Goal: Find specific page/section: Find specific page/section

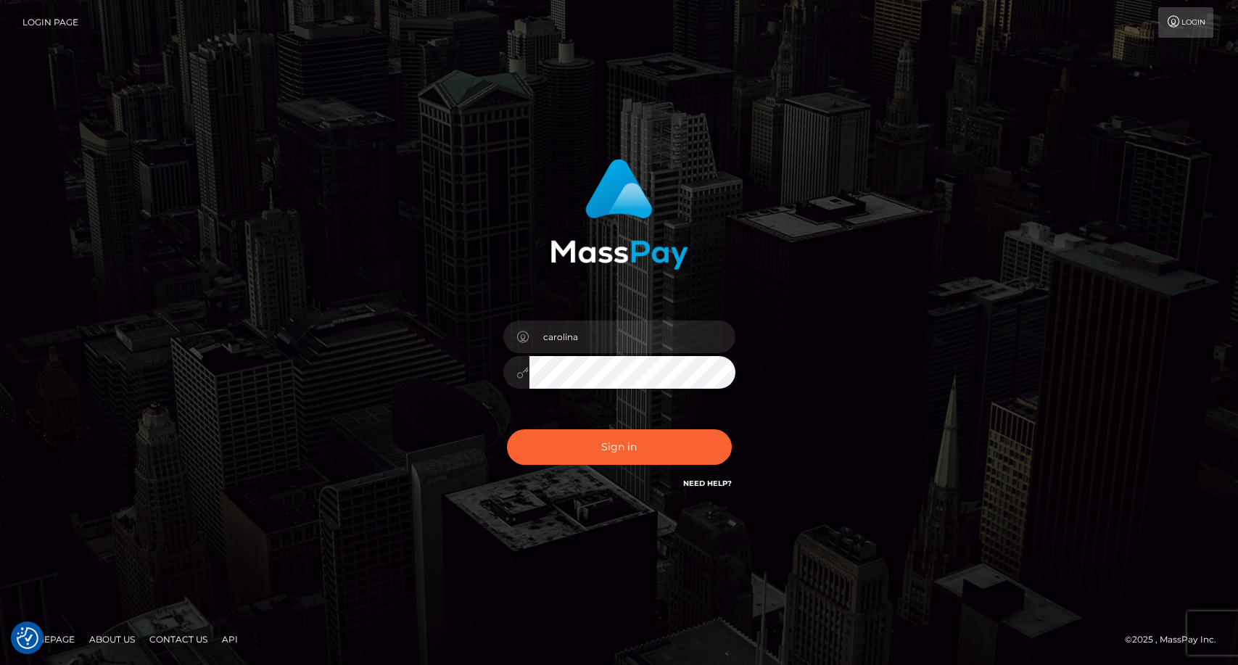
click at [627, 457] on button "Sign in" at bounding box center [619, 447] width 225 height 36
type input "carolina"
click at [616, 467] on div "Sign in Need Help?" at bounding box center [619, 452] width 254 height 65
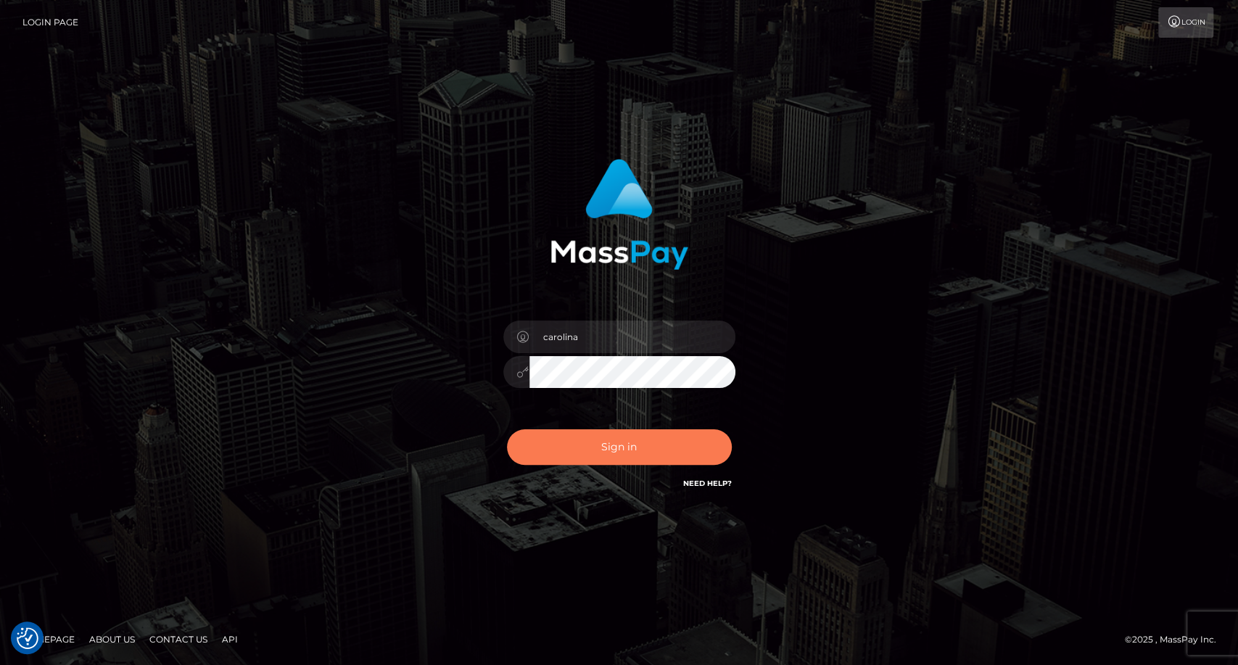
click at [629, 436] on button "Sign in" at bounding box center [619, 447] width 225 height 36
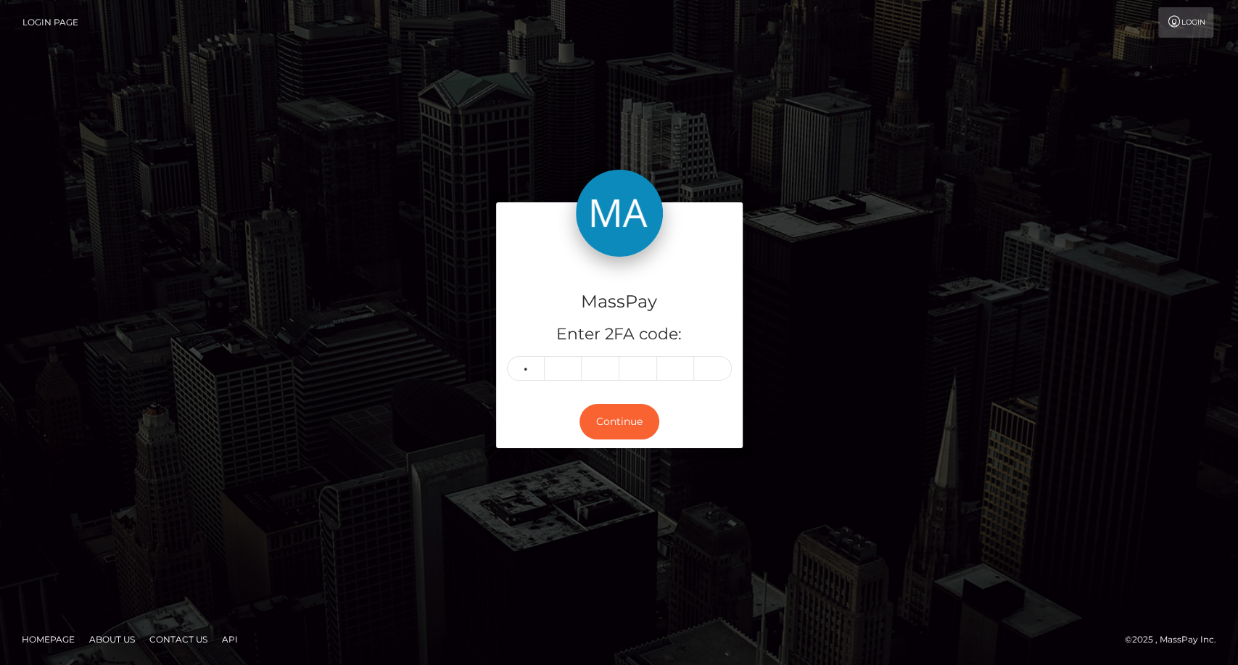
type input "2"
type input "4"
type input "1"
type input "3"
type input "6"
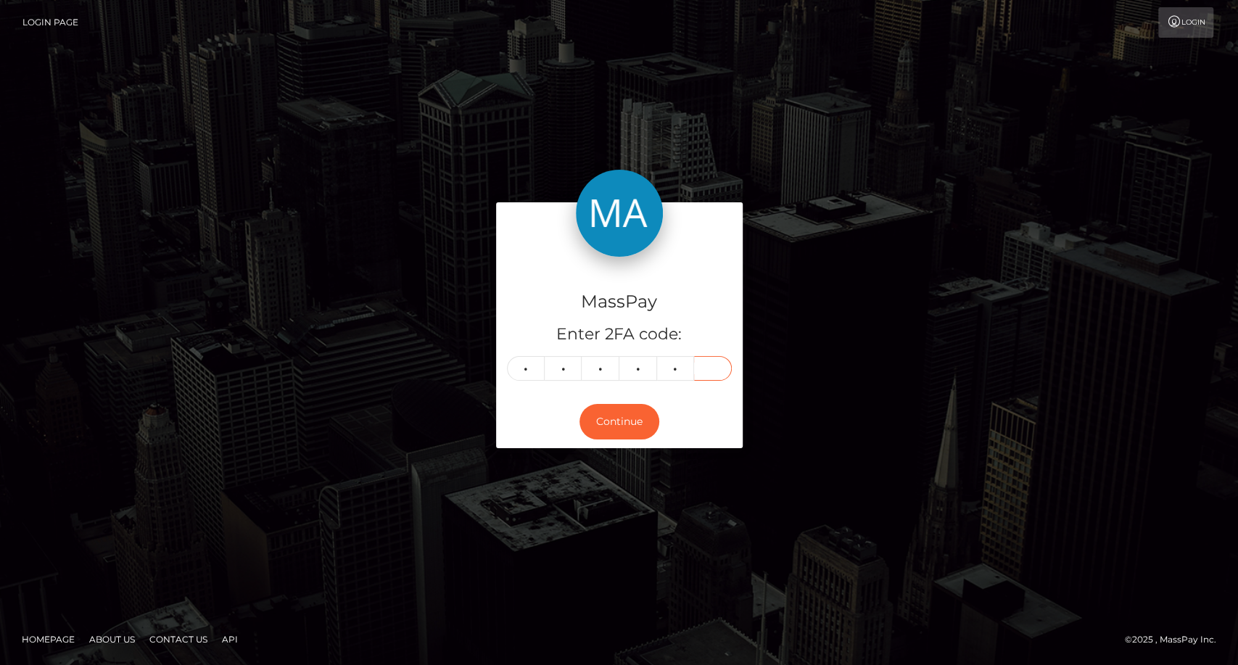
type input "8"
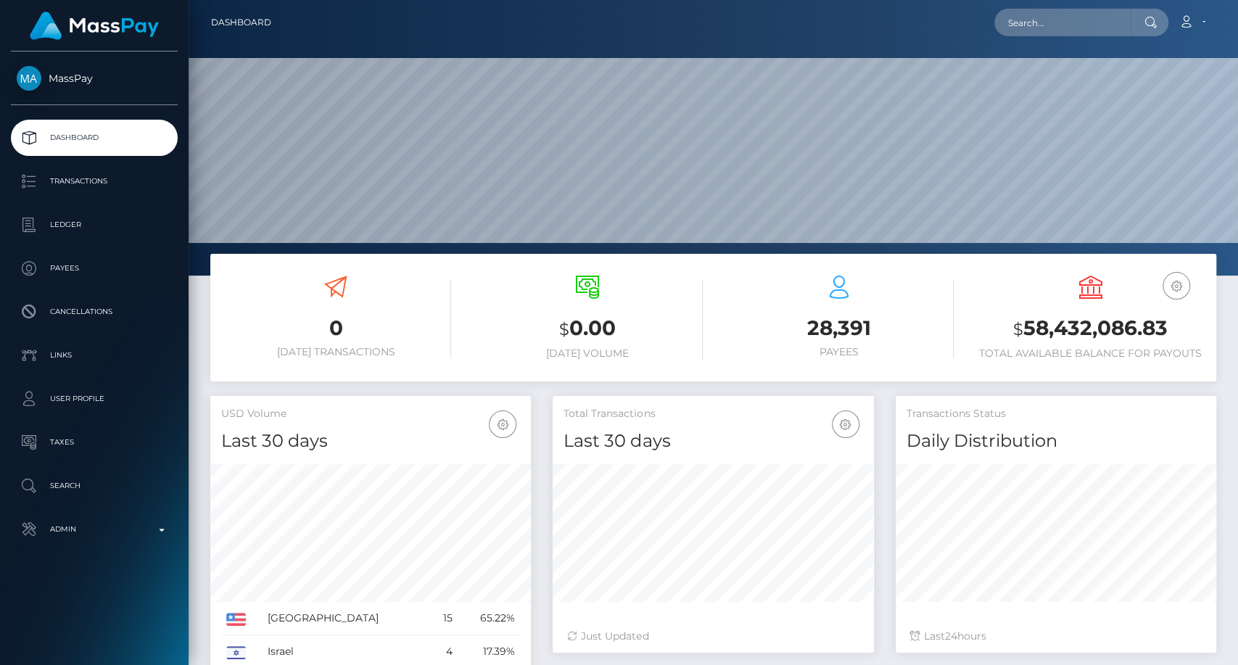
scroll to position [256, 320]
click at [1095, 31] on input "text" at bounding box center [1062, 23] width 136 height 28
paste input "mikiecrumble74@yahoo.com"
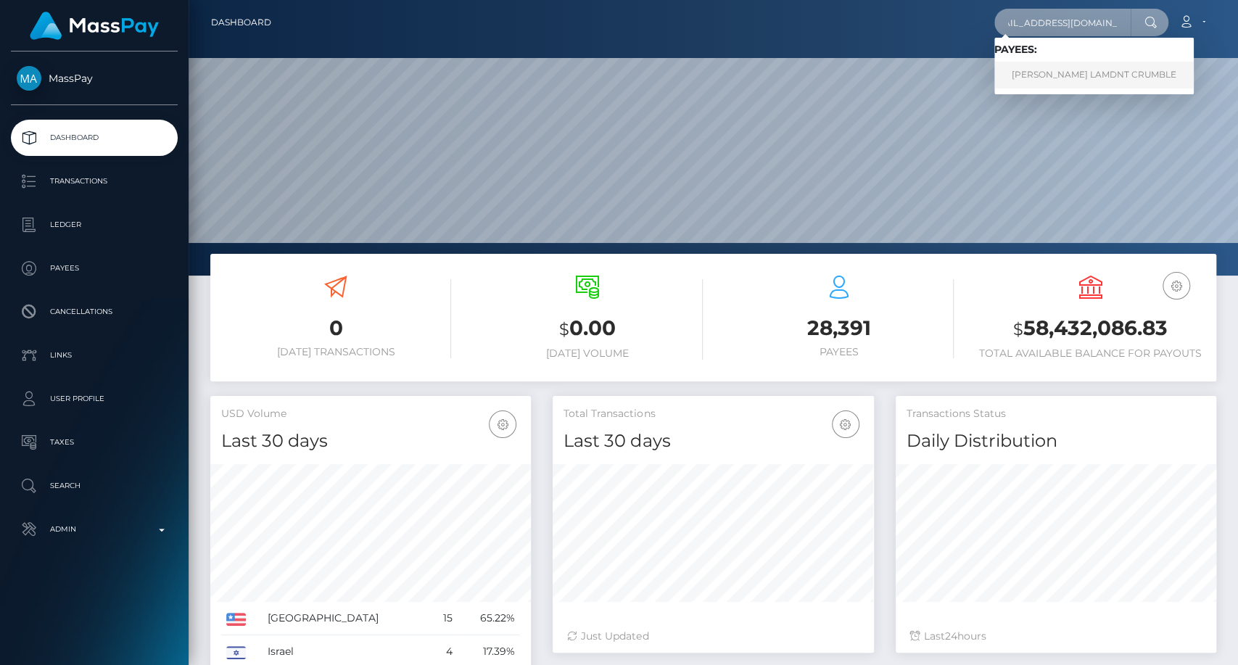
type input "mikiecrumble74@yahoo.com"
click at [1059, 79] on link "MIKIE COREY LAMDNT CRUMBLE" at bounding box center [1093, 75] width 199 height 27
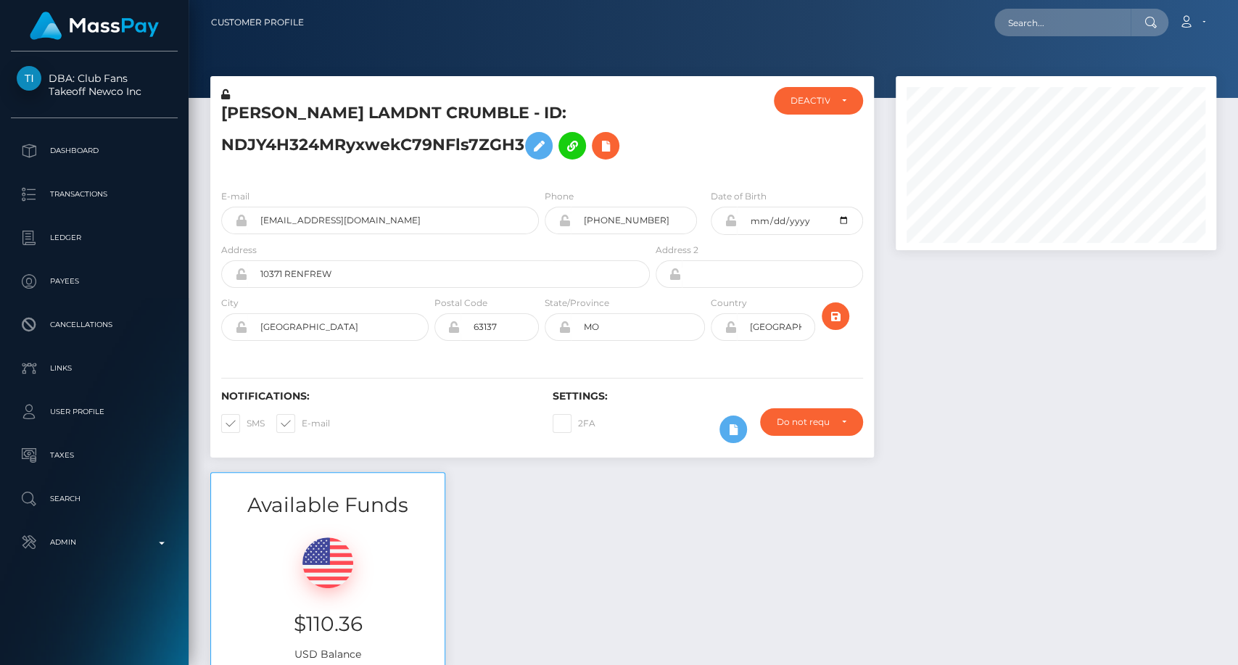
scroll to position [174, 320]
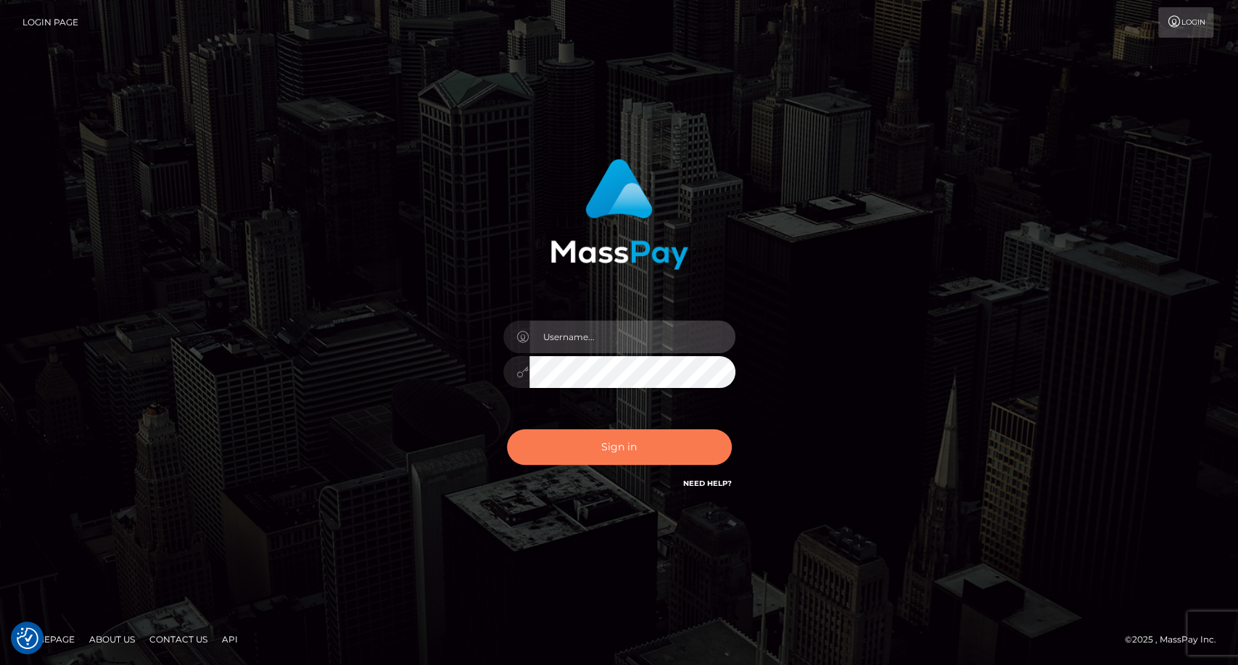
type input "carolina"
click at [659, 455] on button "Sign in" at bounding box center [619, 447] width 225 height 36
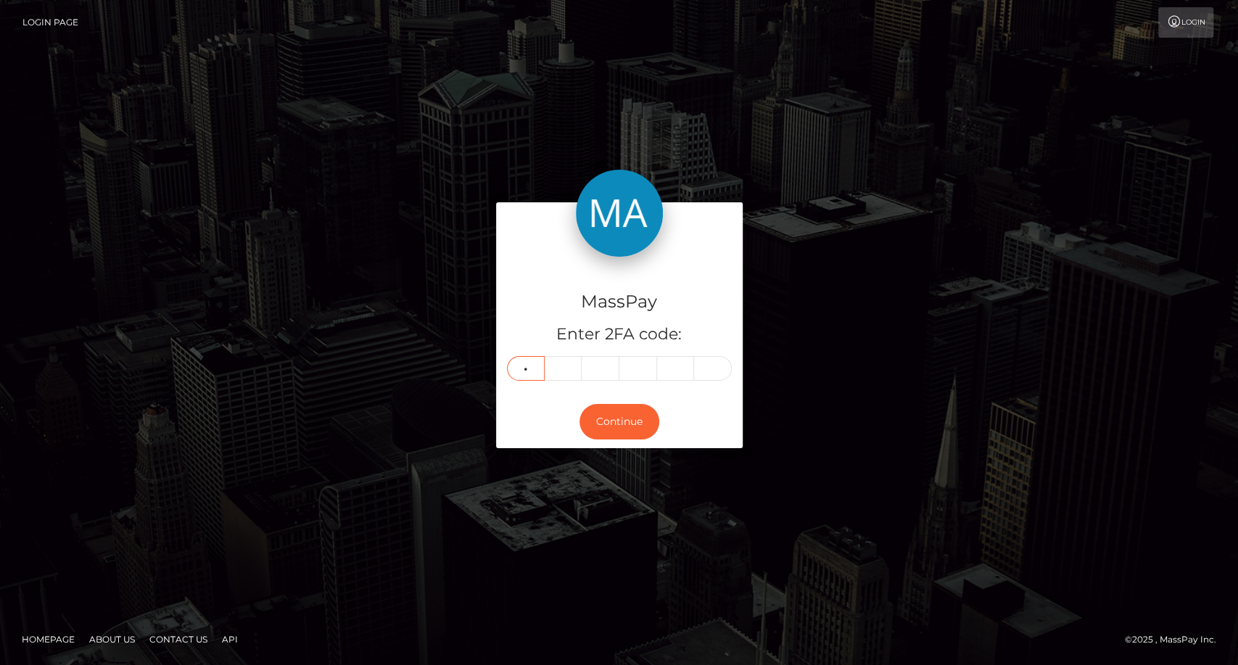
type input "6"
type input "5"
type input "0"
type input "9"
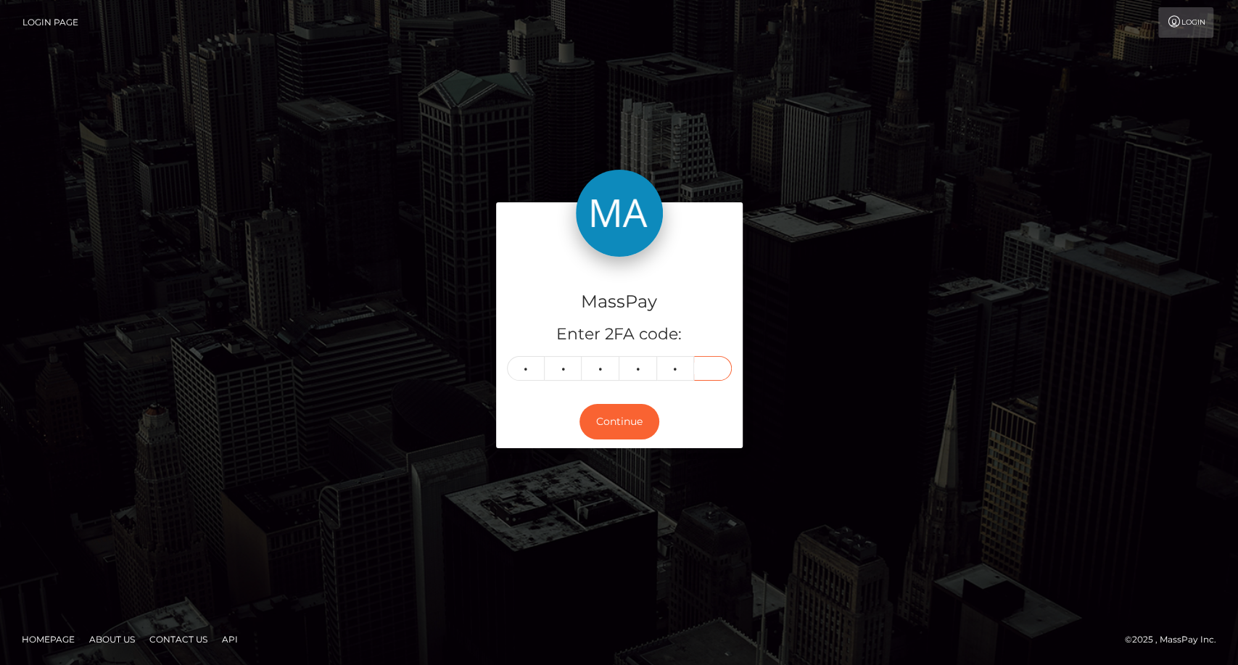
type input "7"
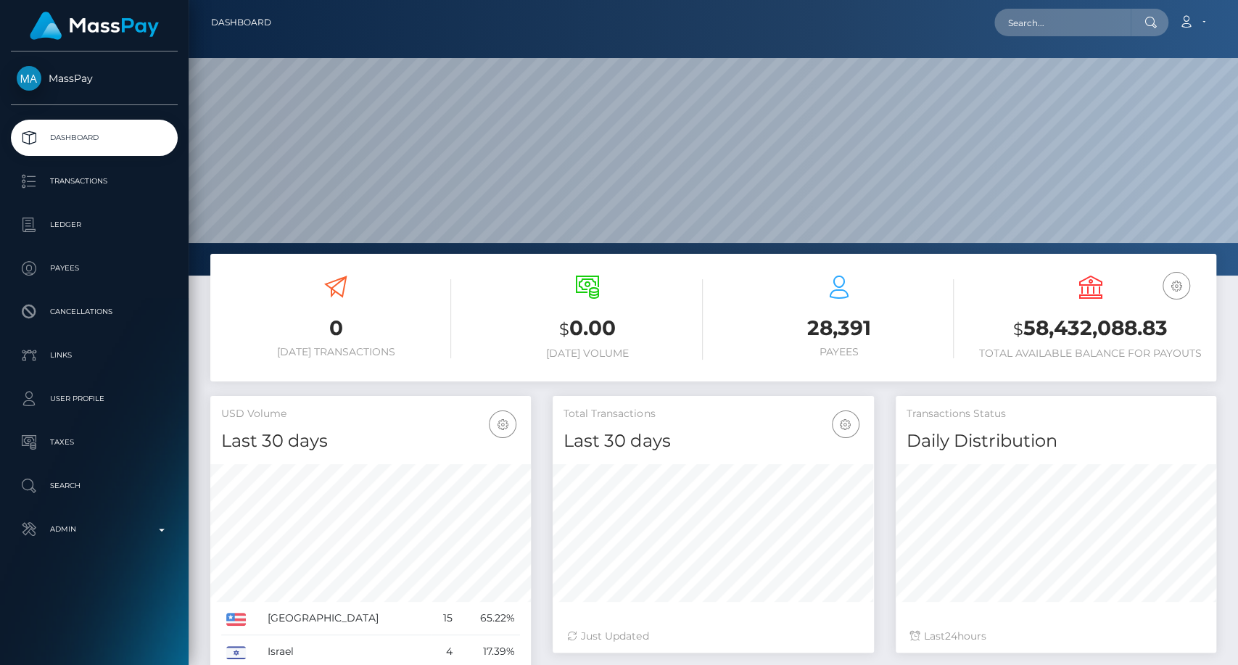
scroll to position [256, 320]
click at [1092, 7] on div "Loading... Loading... Account Edit Profile Logout" at bounding box center [749, 22] width 932 height 30
click at [1085, 17] on input "text" at bounding box center [1062, 23] width 136 height 28
paste input "1091078"
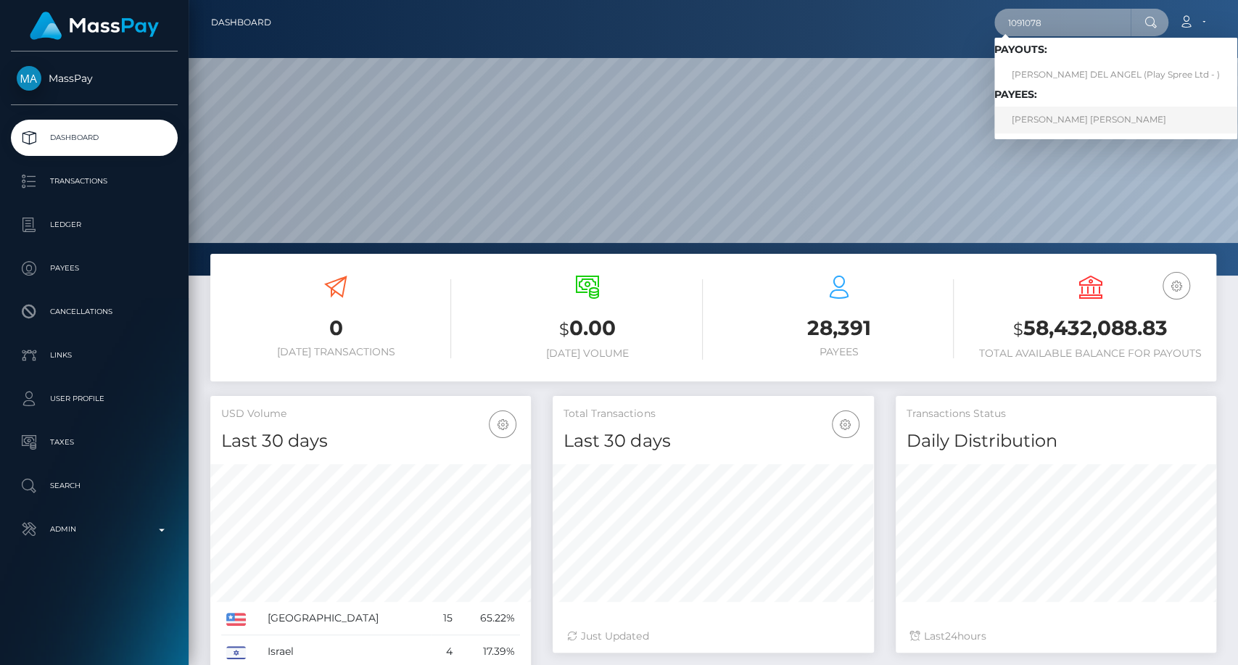
type input "1091078"
click at [1096, 124] on link "FAUSTO VAIHERE MANUERA HENERE REID-AMARU" at bounding box center [1115, 120] width 243 height 27
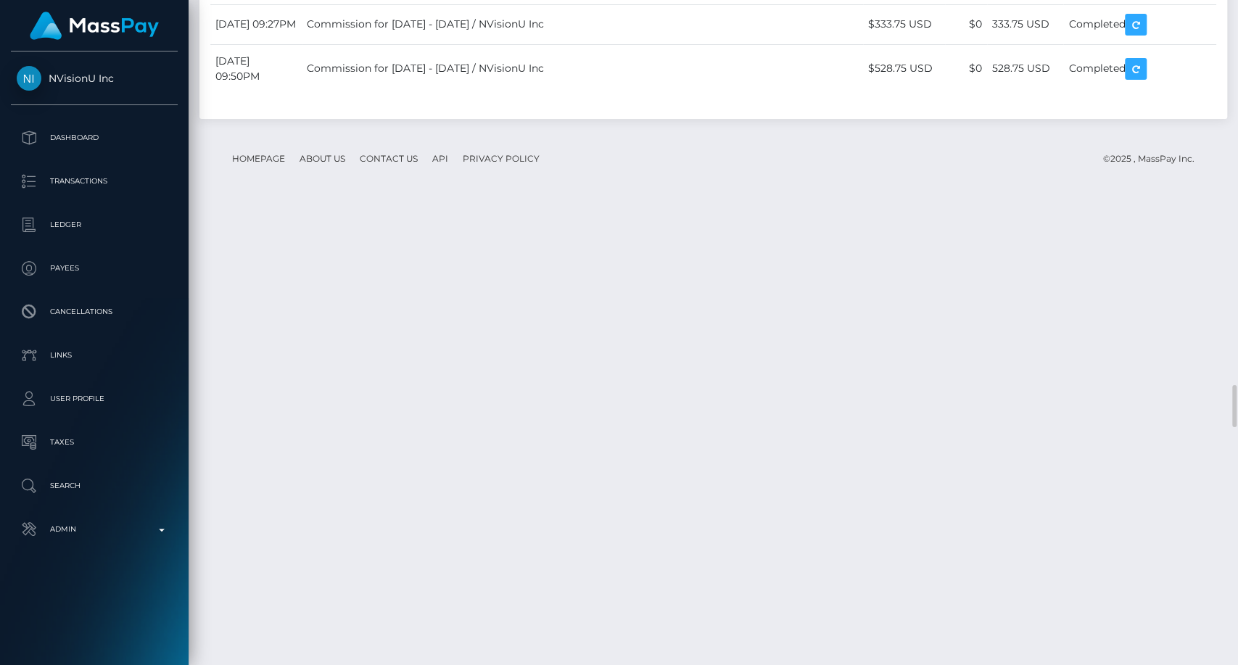
scroll to position [6525, 0]
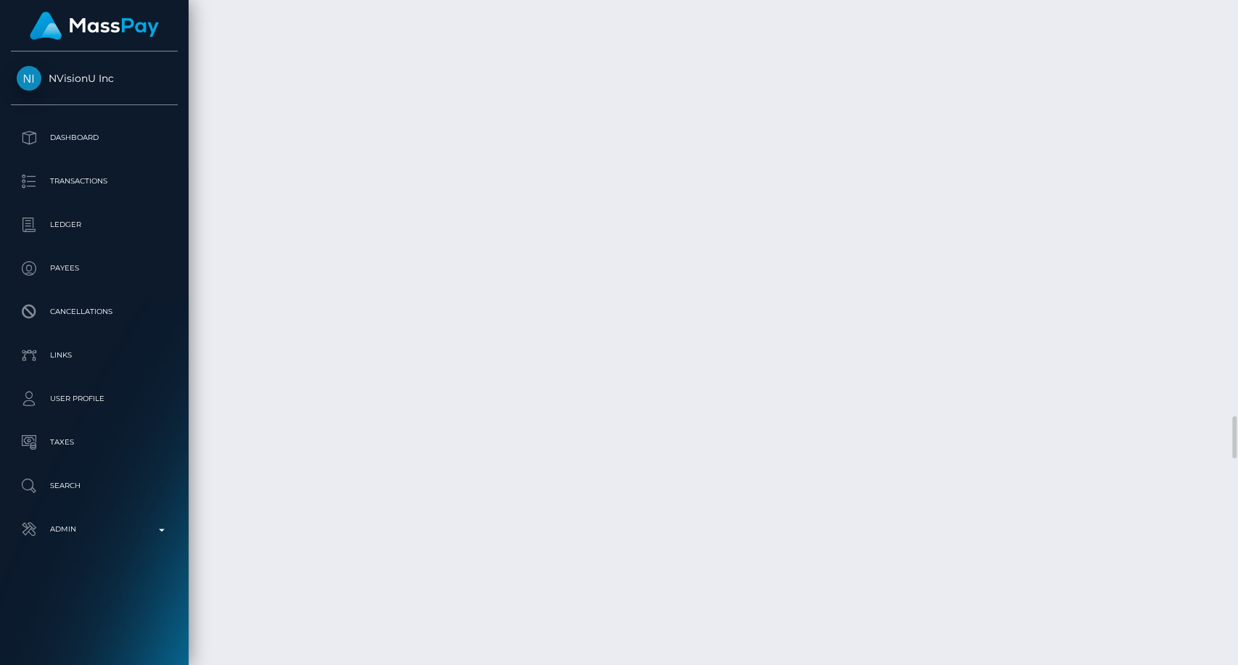
drag, startPoint x: 963, startPoint y: 415, endPoint x: 1036, endPoint y: 477, distance: 96.2
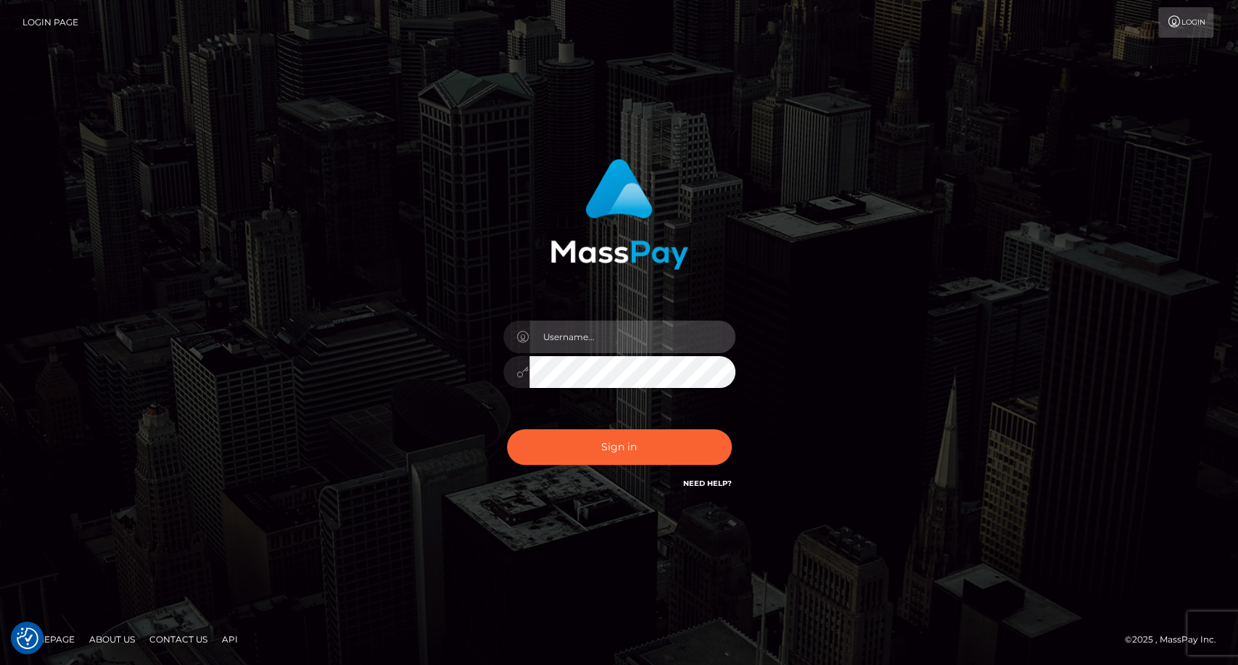
type input "carolina"
